Goal: Task Accomplishment & Management: Manage account settings

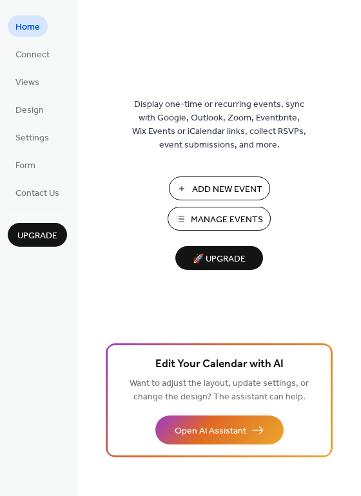
click at [197, 221] on span "Manage Events" at bounding box center [227, 220] width 72 height 14
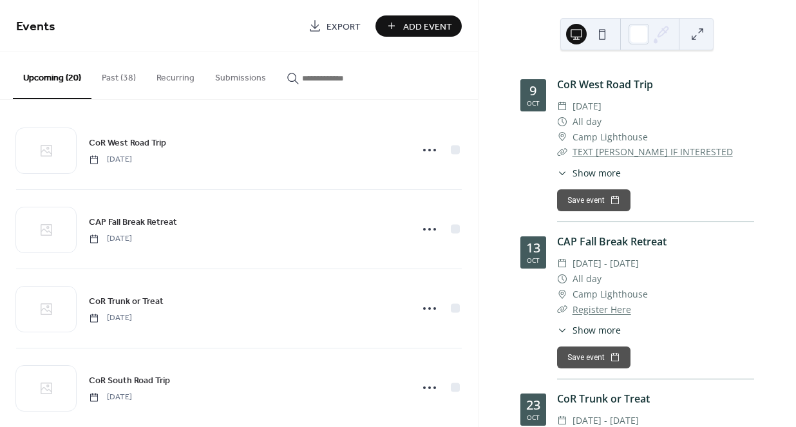
scroll to position [10, 0]
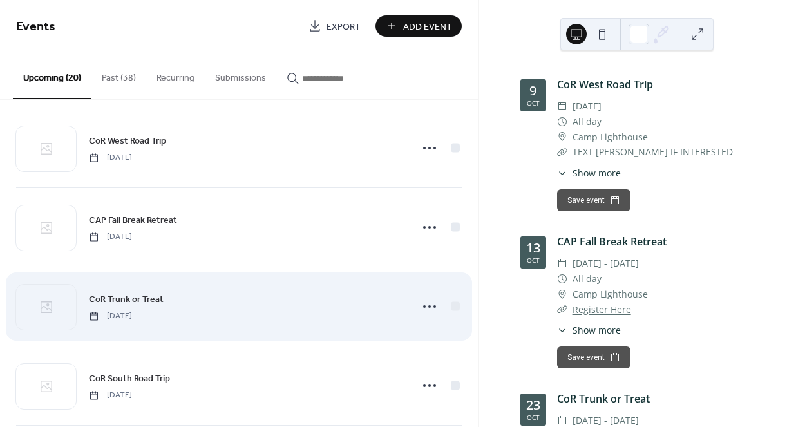
click at [287, 302] on div "CoR Trunk or Treat [DATE]" at bounding box center [246, 306] width 314 height 29
click at [424, 301] on icon at bounding box center [429, 306] width 21 height 21
click at [423, 299] on icon at bounding box center [429, 306] width 21 height 21
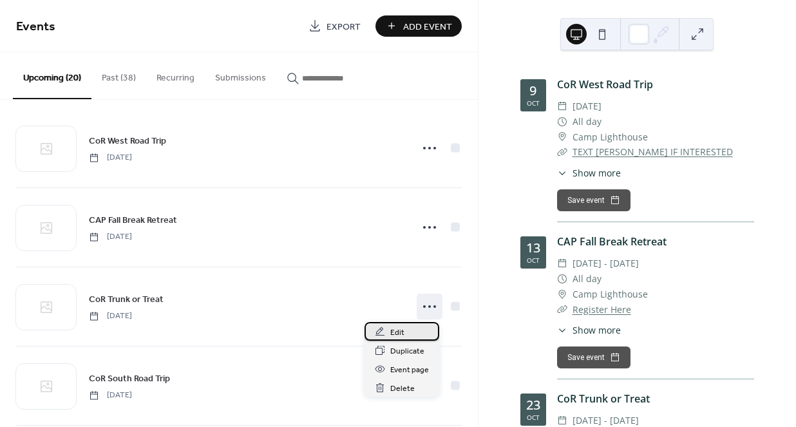
click at [402, 334] on span "Edit" at bounding box center [397, 333] width 14 height 14
